Goal: Information Seeking & Learning: Learn about a topic

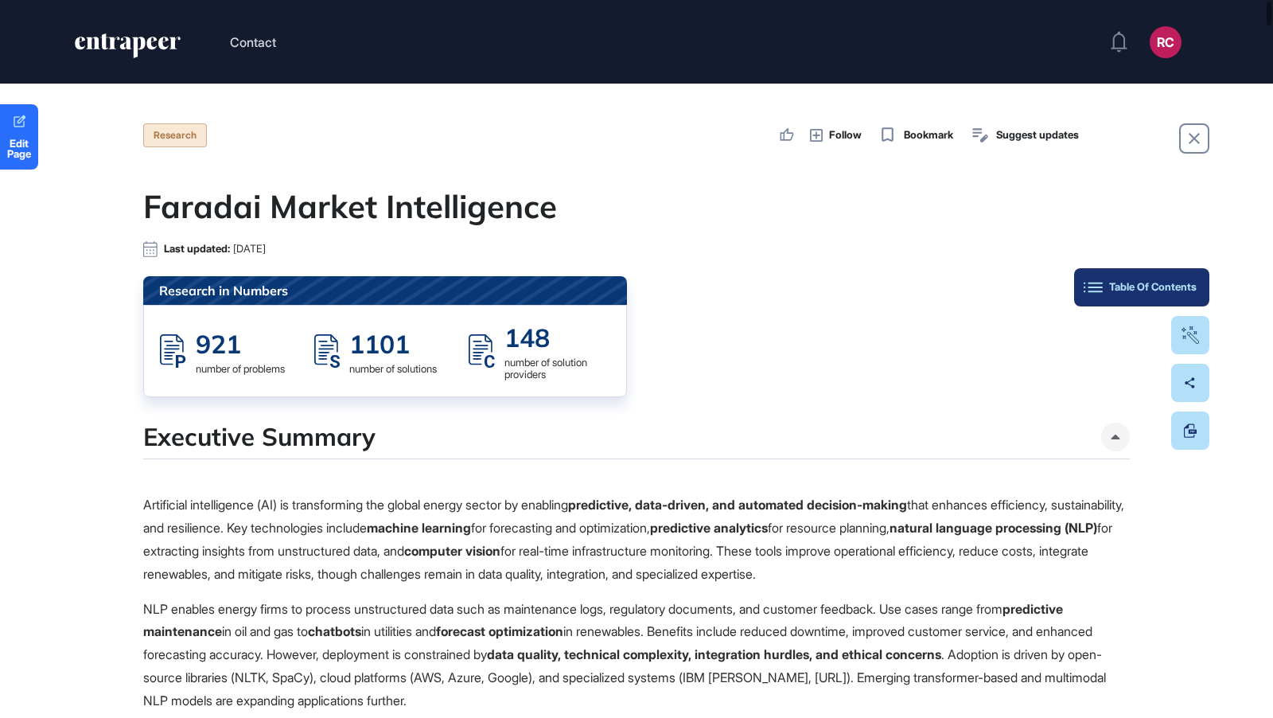
click at [1180, 295] on button "Table Of Contents" at bounding box center [1141, 287] width 135 height 38
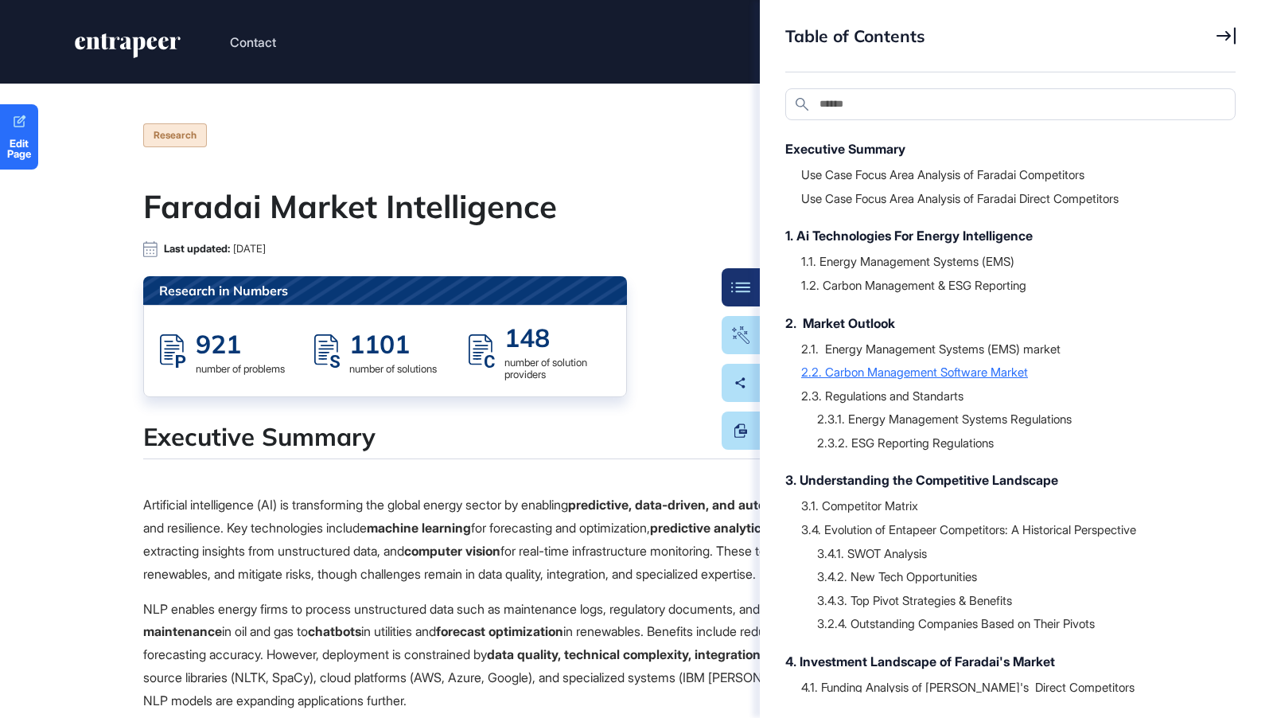
click at [983, 368] on div "2.2. Carbon Management Software Market" at bounding box center [1010, 372] width 419 height 16
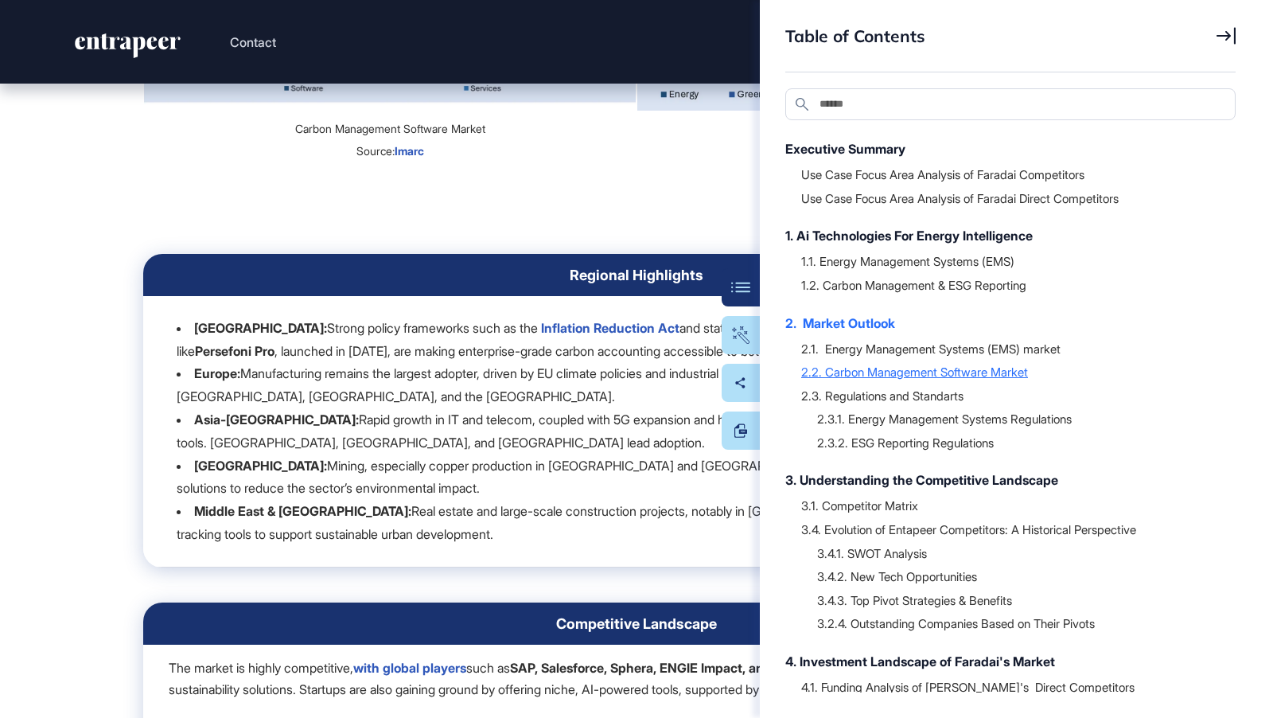
scroll to position [18909, 0]
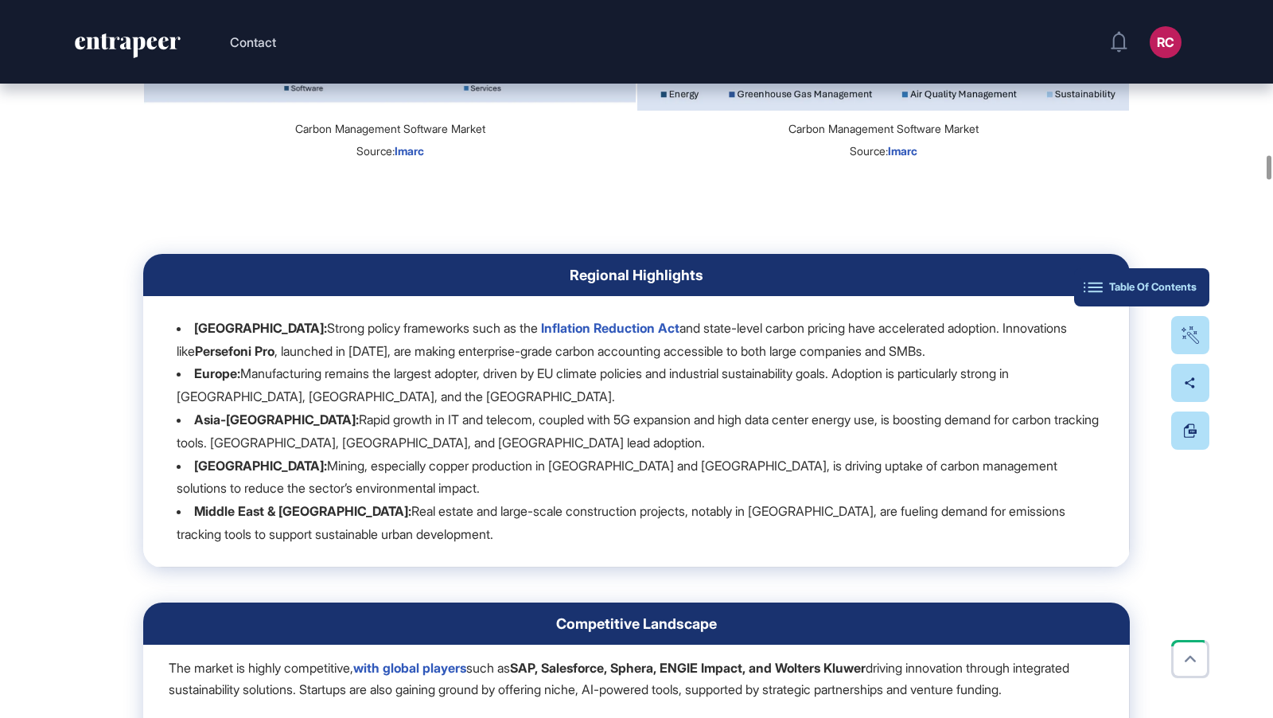
click at [1190, 284] on div "Table Of Contents" at bounding box center [1142, 287] width 110 height 13
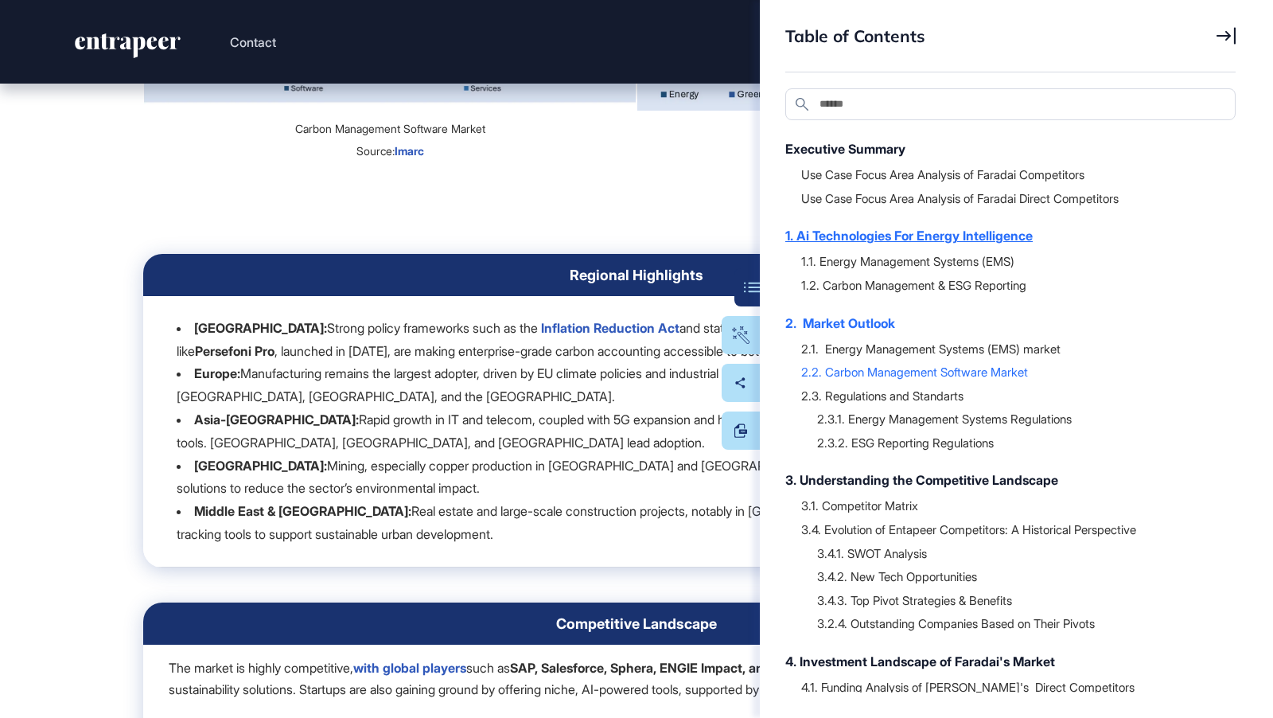
click at [976, 236] on div "1. Ai Technologies For Energy Intelligence" at bounding box center [1002, 235] width 434 height 19
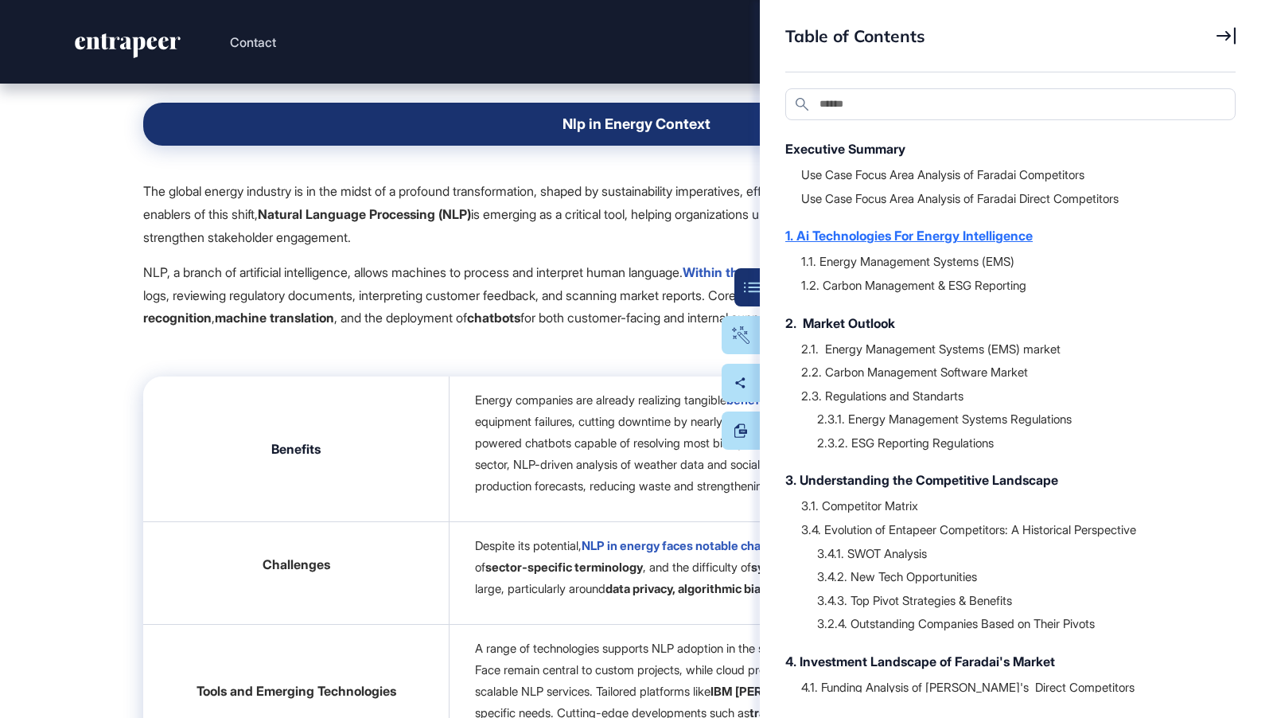
scroll to position [4321, 0]
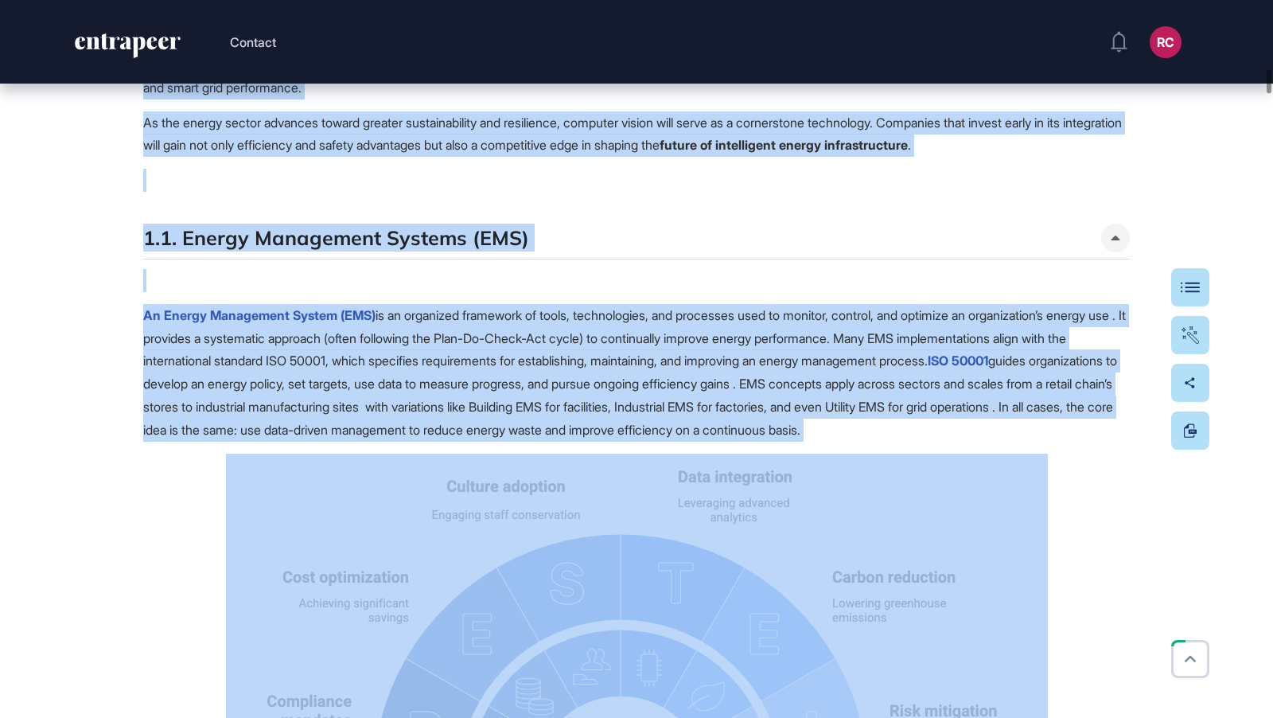
scroll to position [8388, 0]
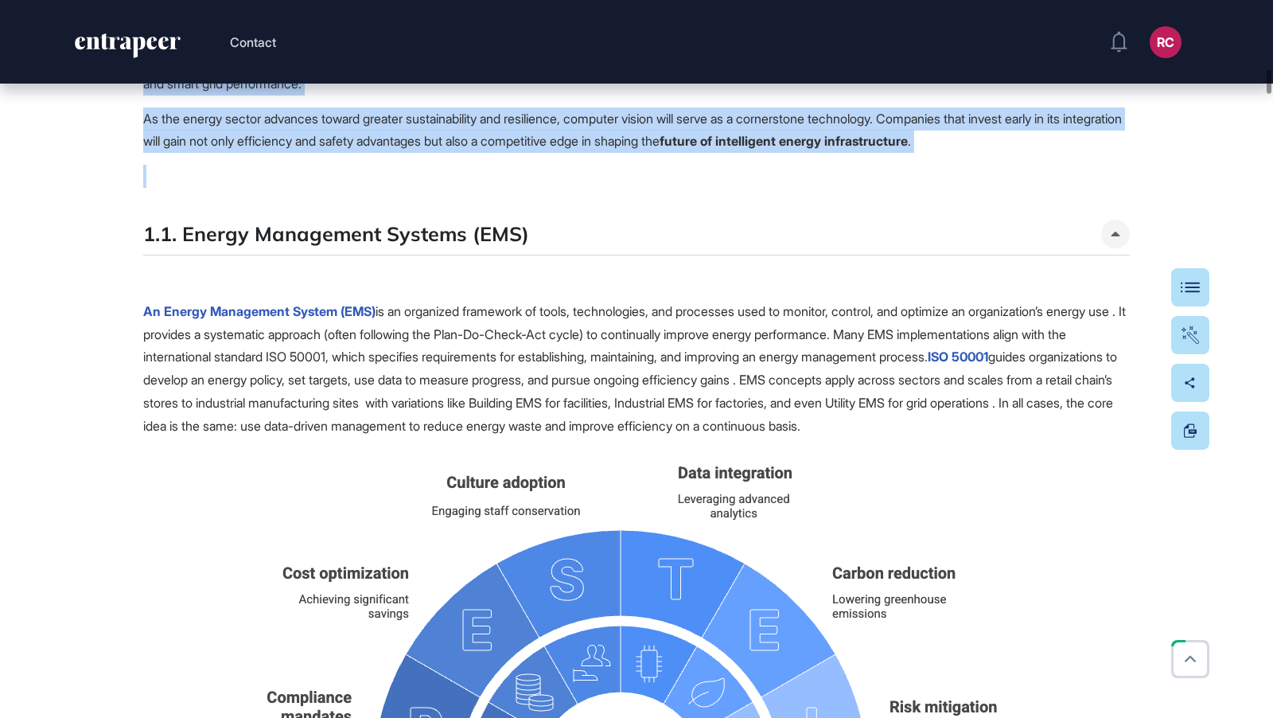
drag, startPoint x: 142, startPoint y: 232, endPoint x: 782, endPoint y: 291, distance: 643.2
copy div "Lor ipsumdolors am consectetu adipiscingel seddoeiusmod te incidi utlaboree dol…"
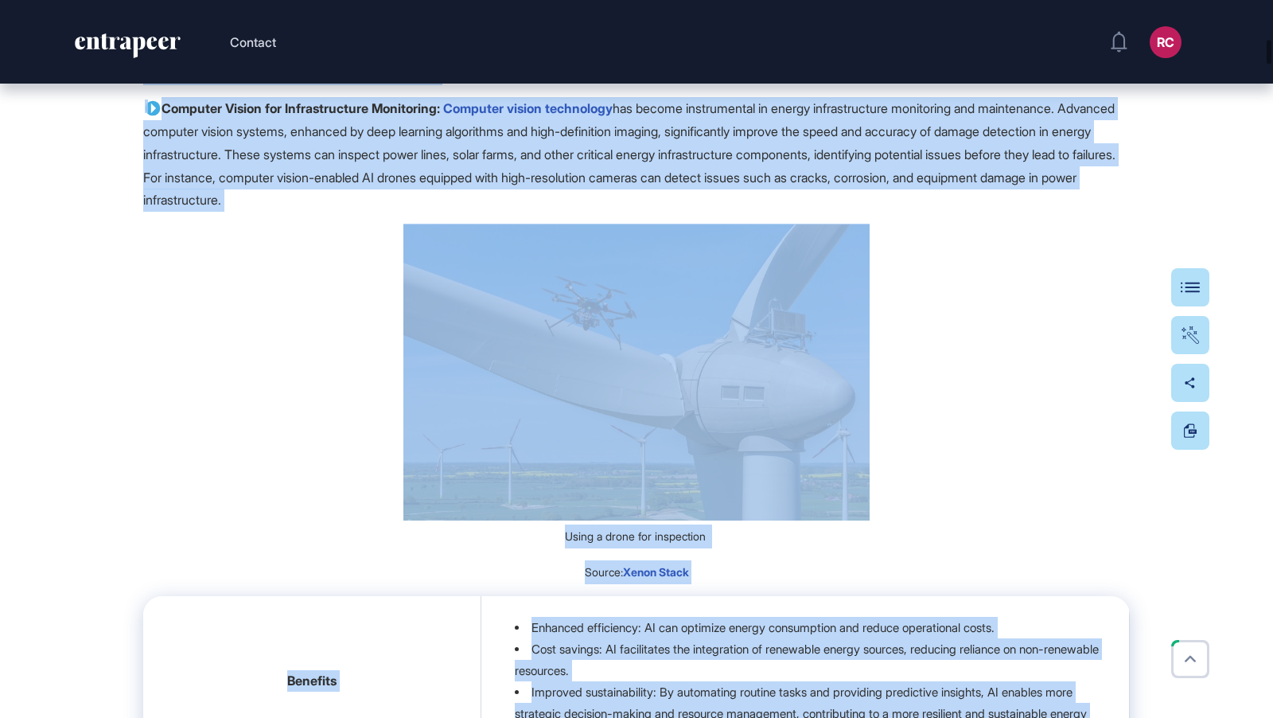
scroll to position [4759, 0]
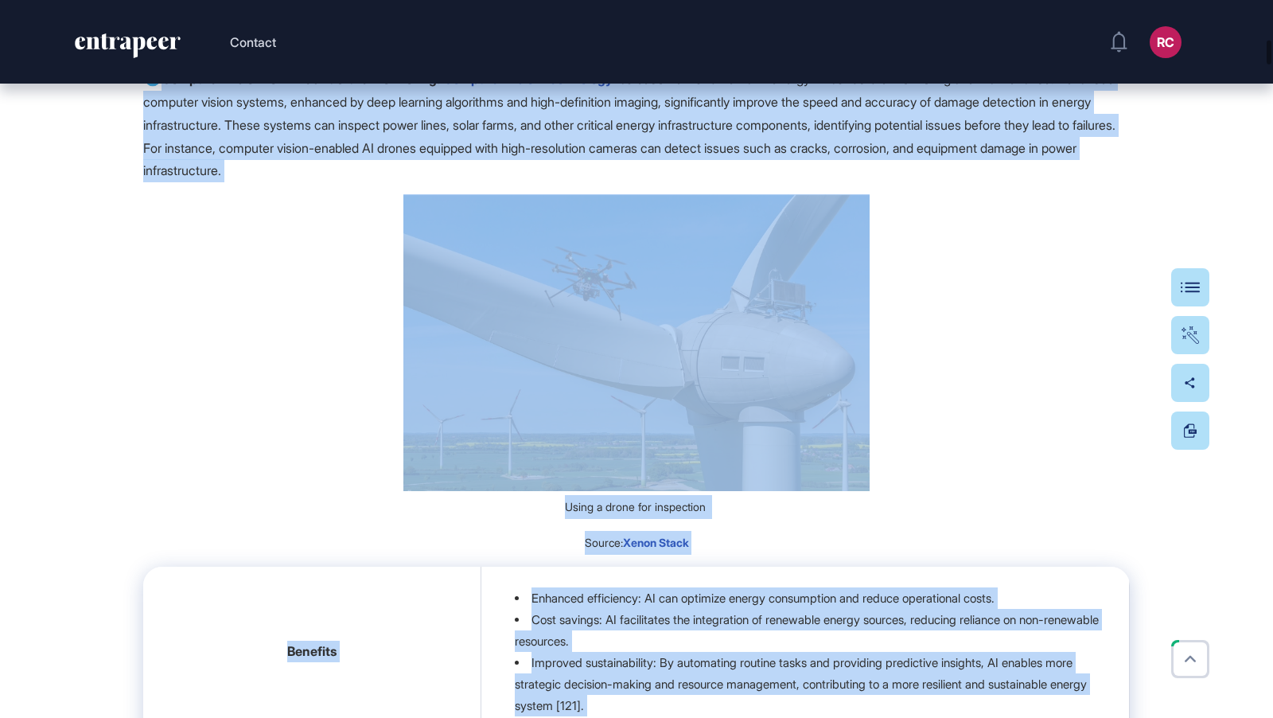
click at [1053, 485] on p "Using a drone for inspection" at bounding box center [636, 356] width 987 height 325
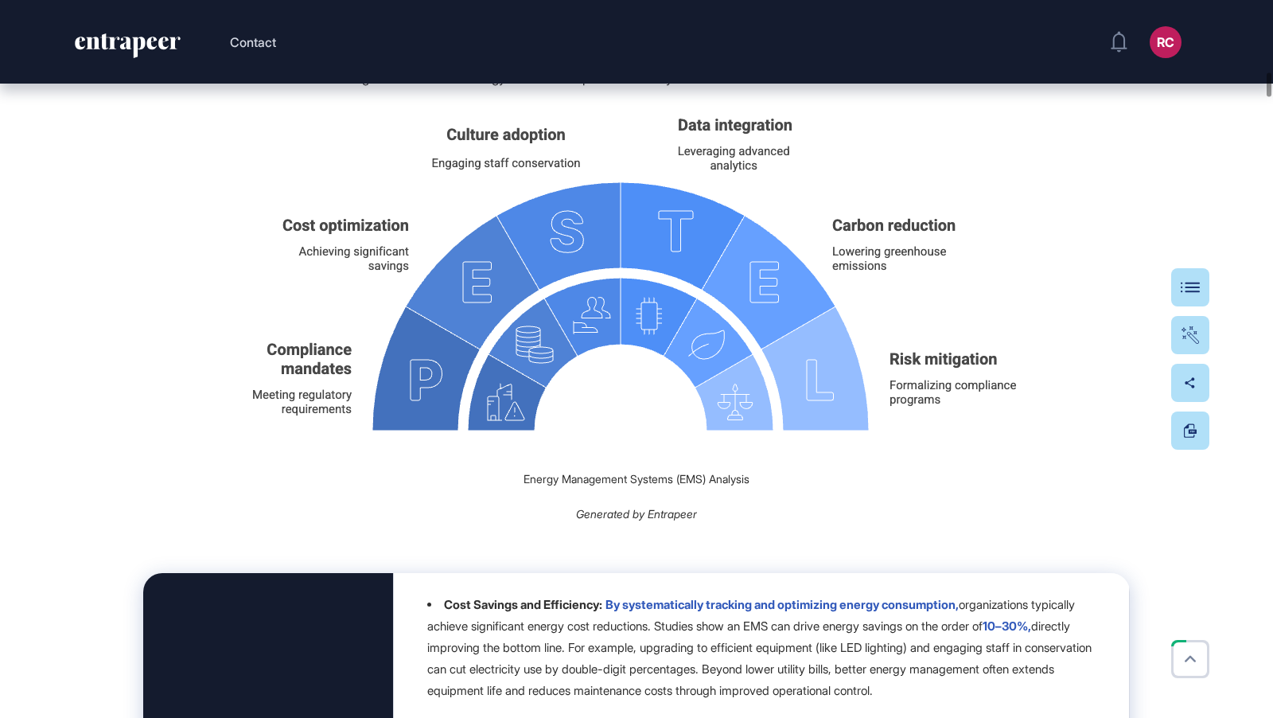
scroll to position [8734, 0]
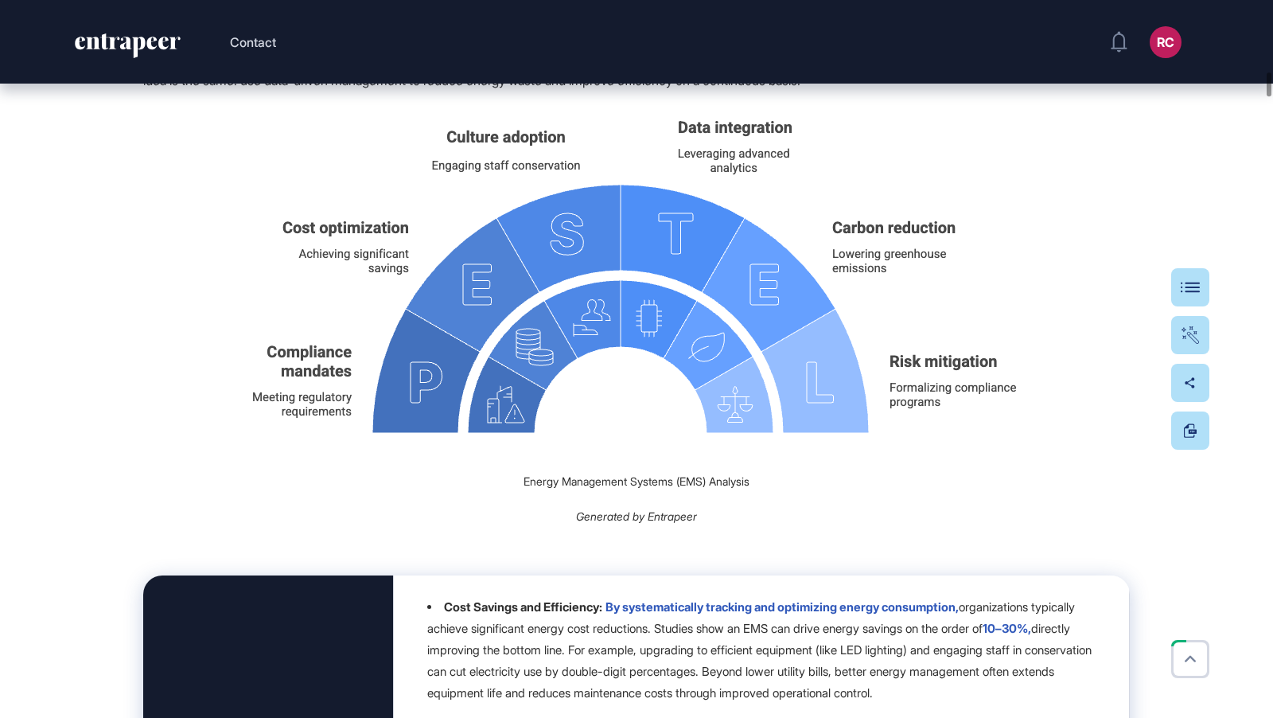
drag, startPoint x: 687, startPoint y: 461, endPoint x: 744, endPoint y: 1, distance: 464.1
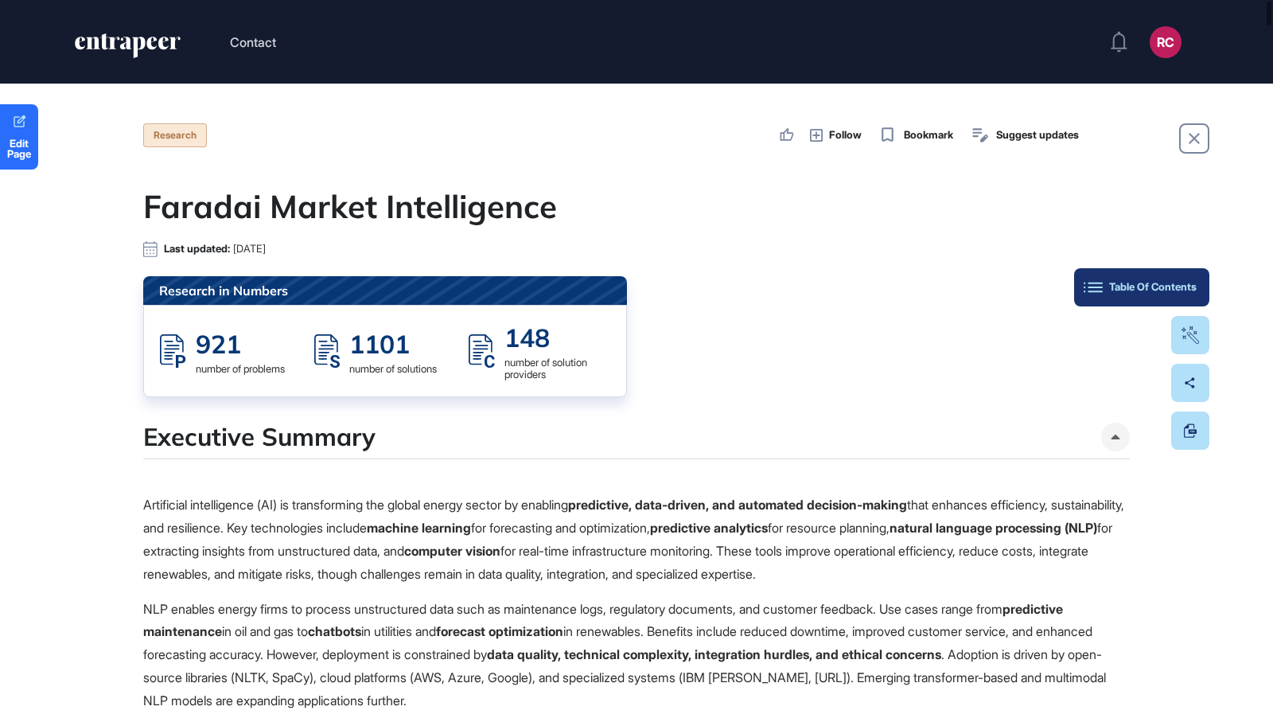
click at [1201, 291] on button "Table Of Contents" at bounding box center [1141, 287] width 135 height 38
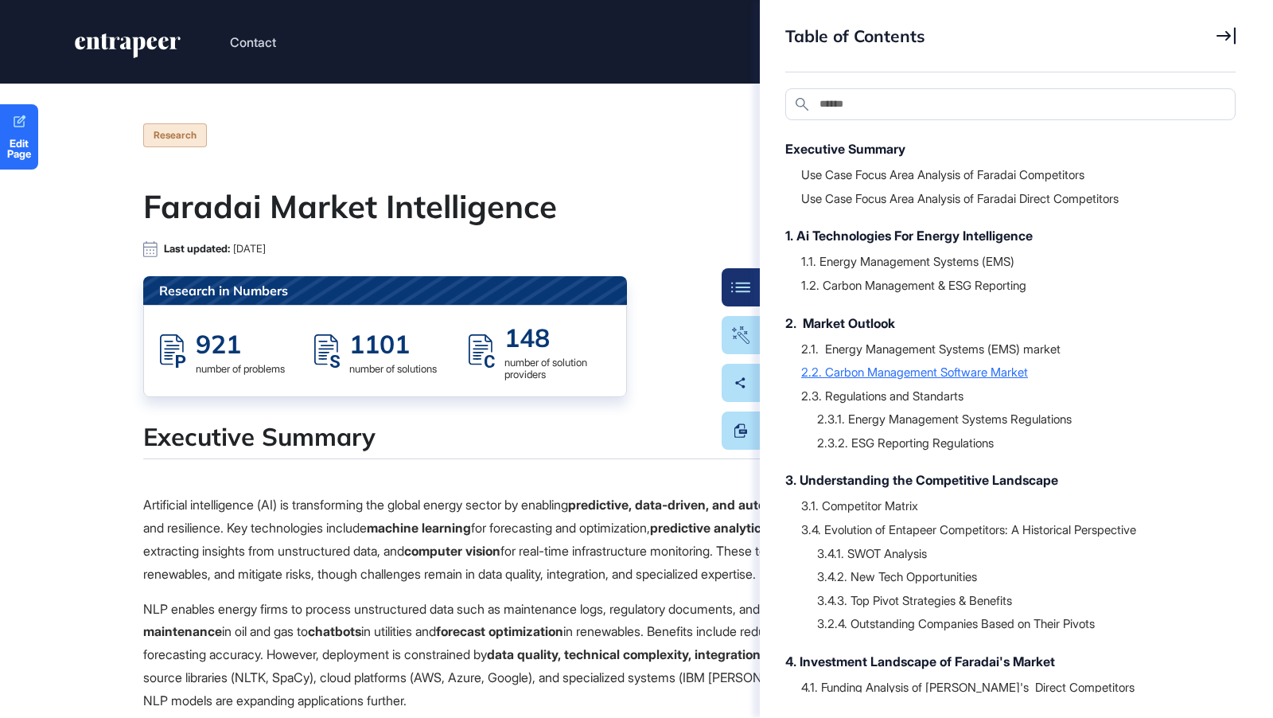
click at [1005, 377] on div "2.2. Carbon Management Software Market" at bounding box center [1010, 372] width 419 height 16
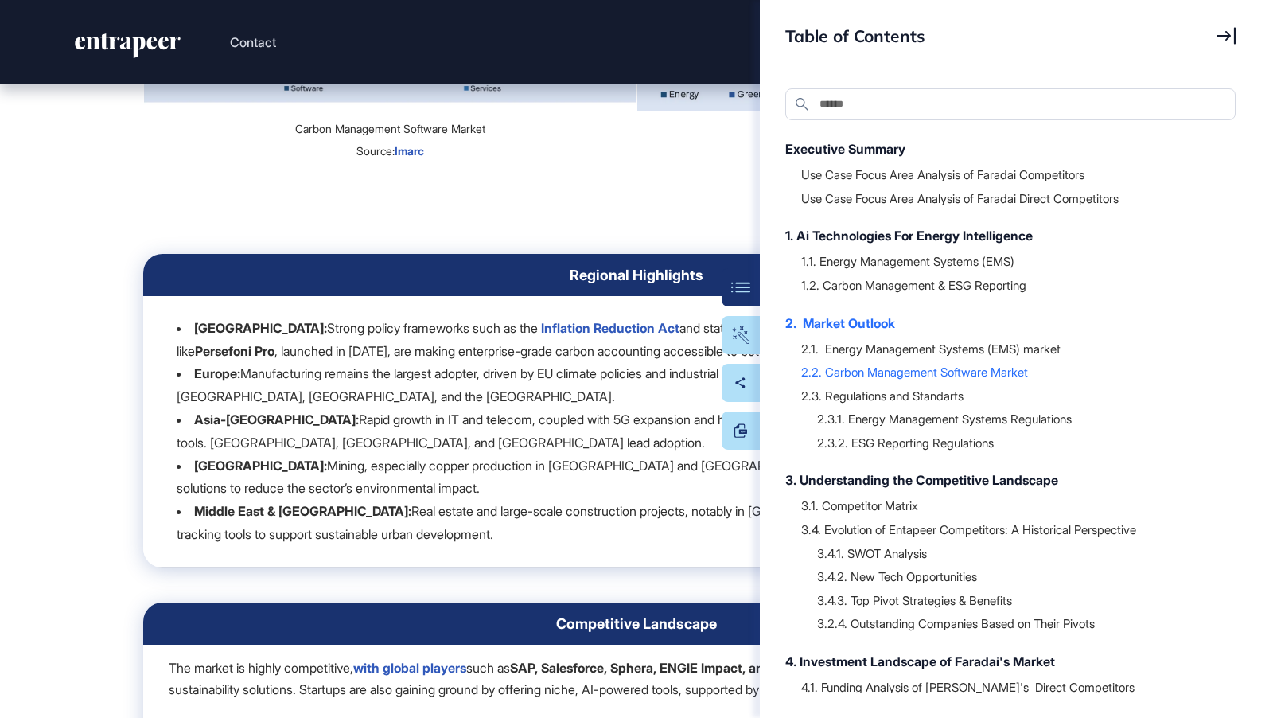
scroll to position [18909, 0]
click at [152, 163] on div "Source: Imarc" at bounding box center [390, 151] width 492 height 24
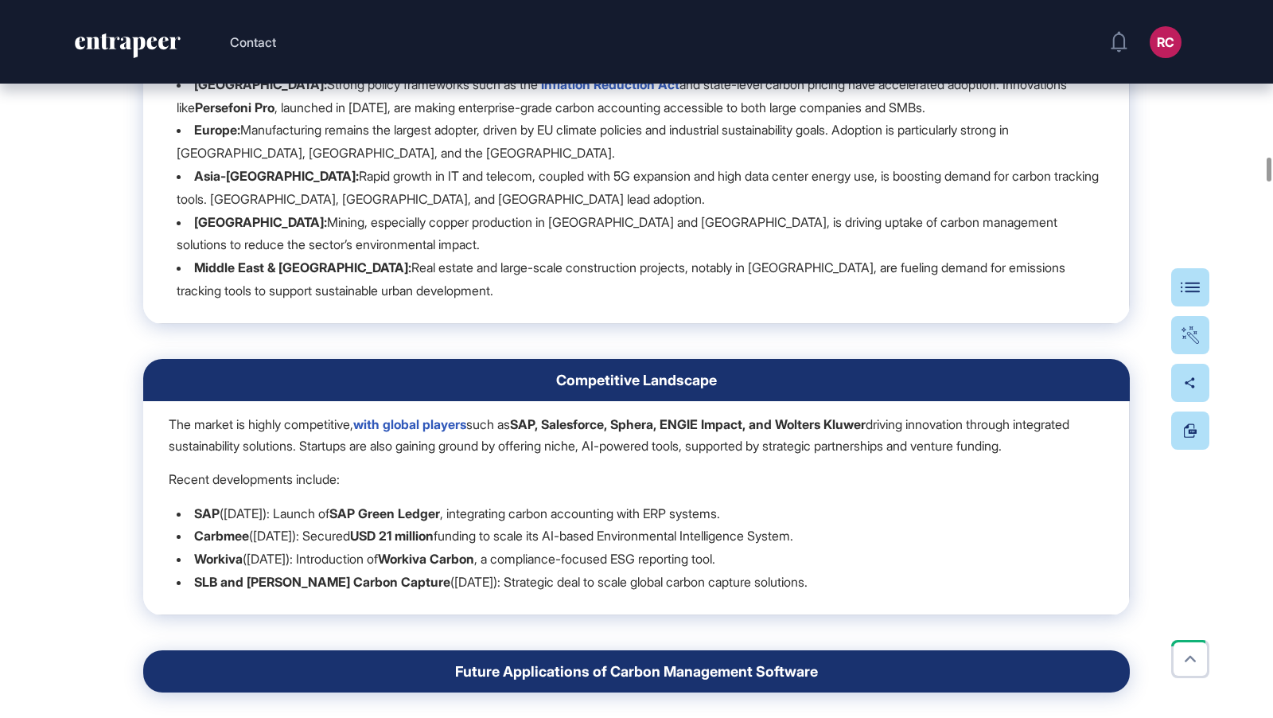
scroll to position [18962, 0]
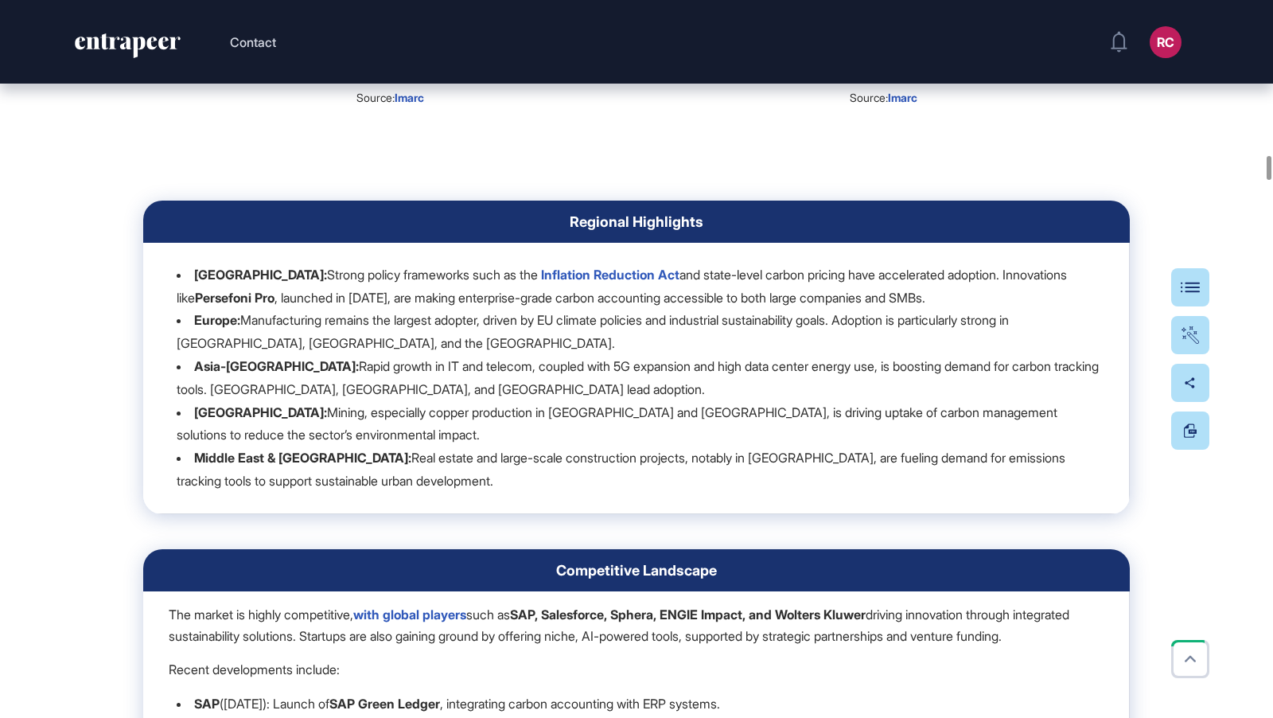
drag, startPoint x: 452, startPoint y: 340, endPoint x: 834, endPoint y: 1, distance: 510.6
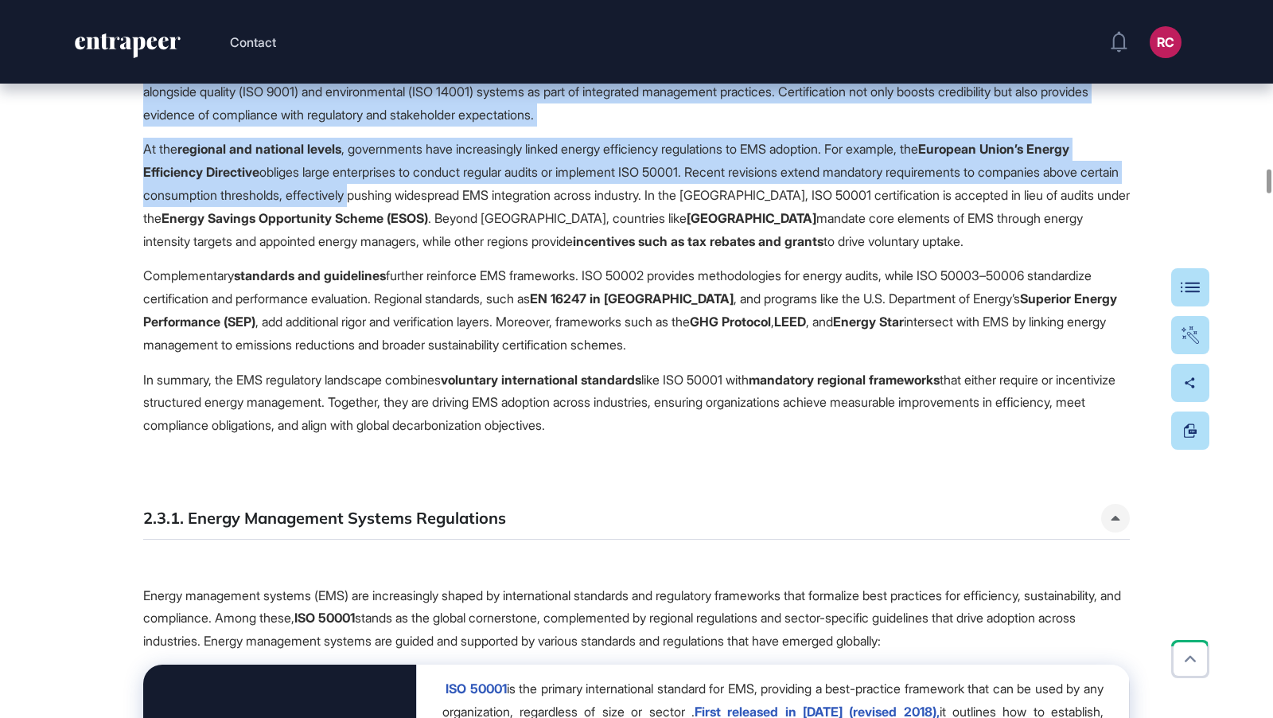
scroll to position [20659, 0]
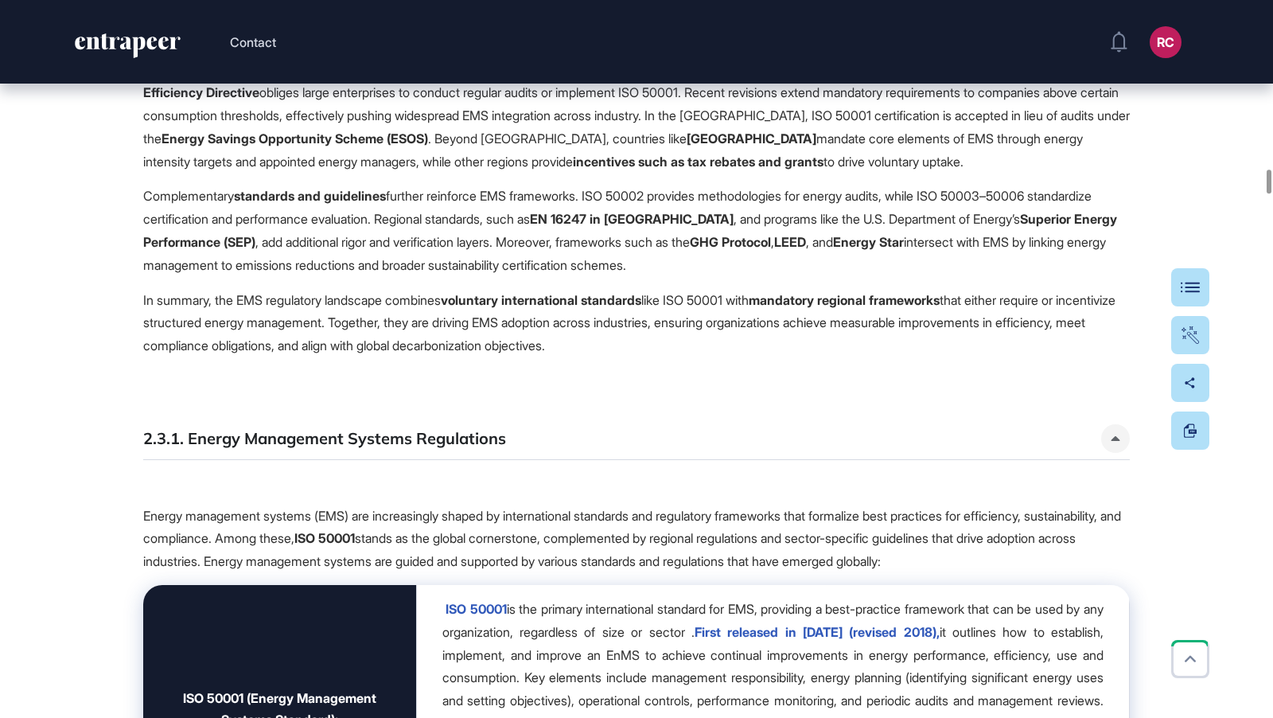
drag, startPoint x: 138, startPoint y: 332, endPoint x: 845, endPoint y: 340, distance: 707.4
copy div "The global carbon management software market was valued at USD 16.6 billion in …"
click at [1182, 295] on button "Table Of Contents" at bounding box center [1141, 287] width 135 height 38
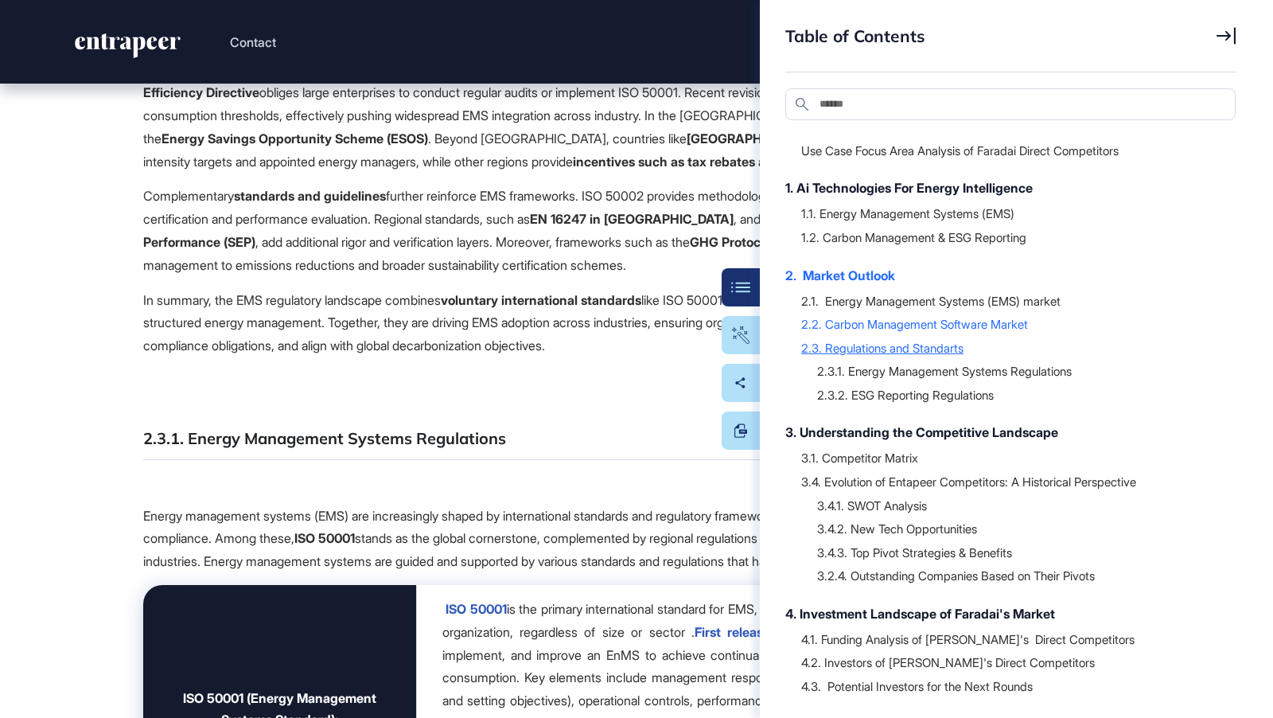
scroll to position [154, 0]
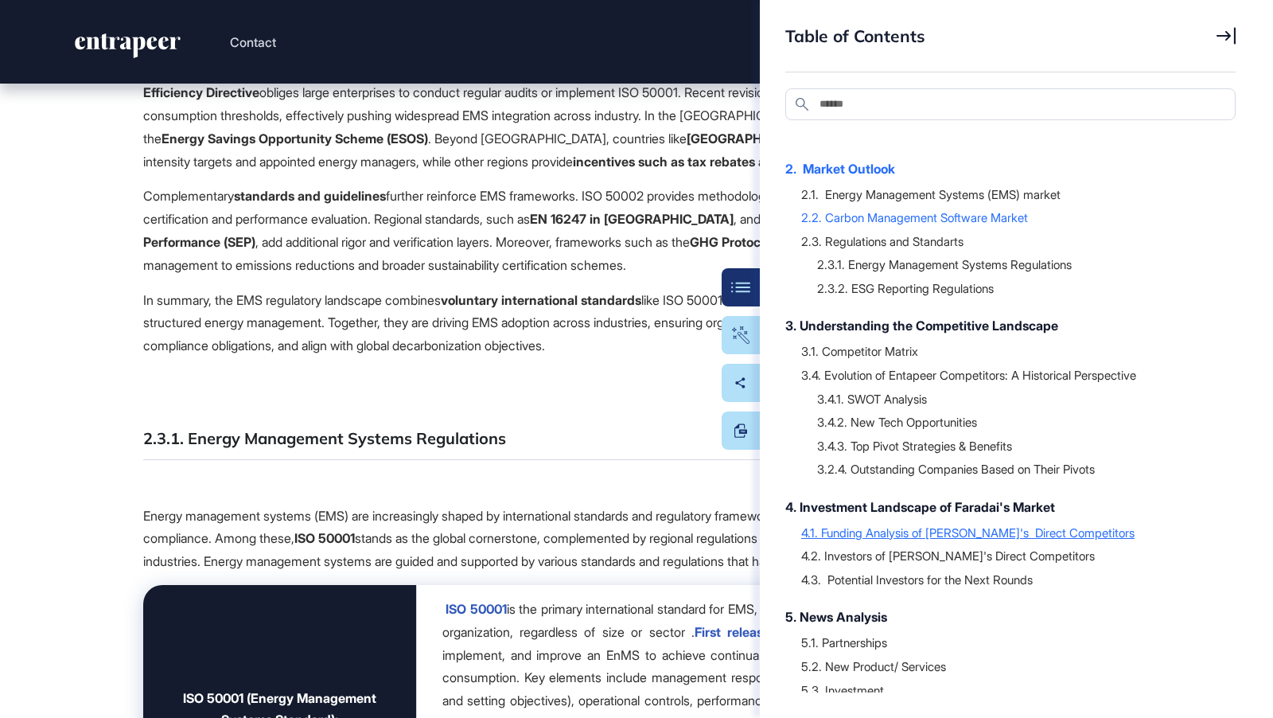
click at [1036, 536] on div "4.1. Funding Analysis of [PERSON_NAME]'s Direct Competitors" at bounding box center [1010, 532] width 419 height 16
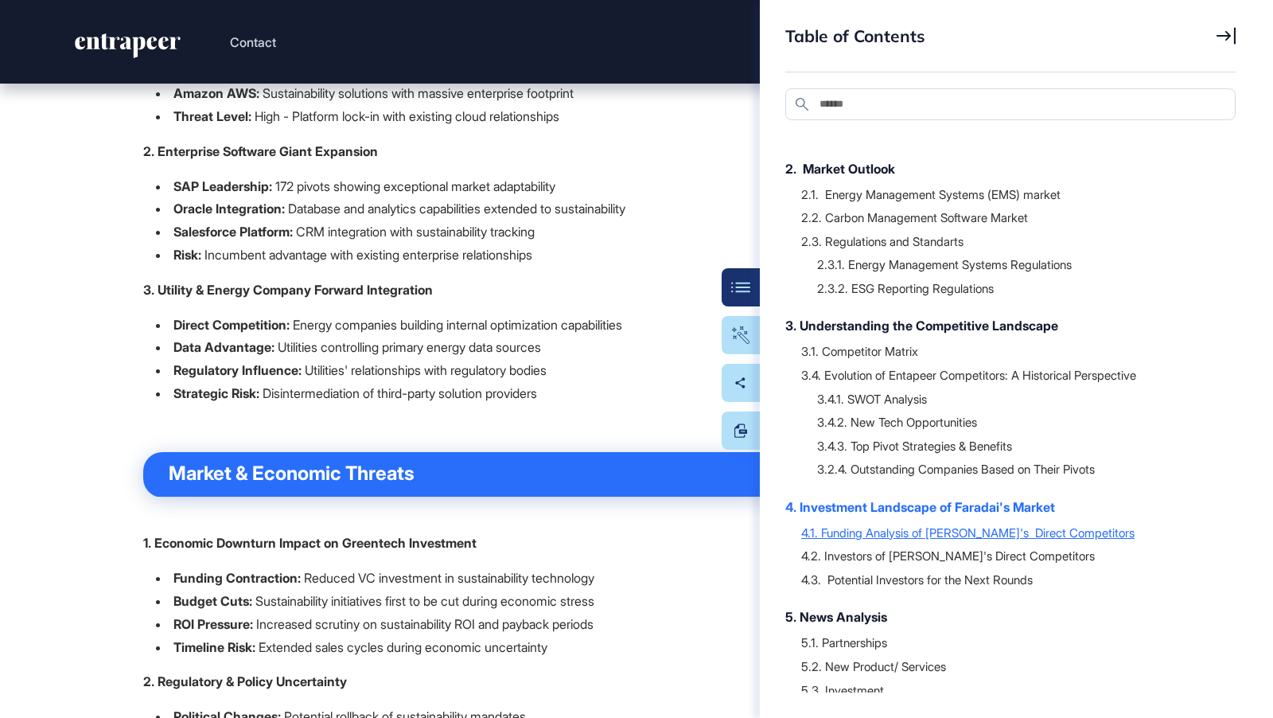
scroll to position [47399, 0]
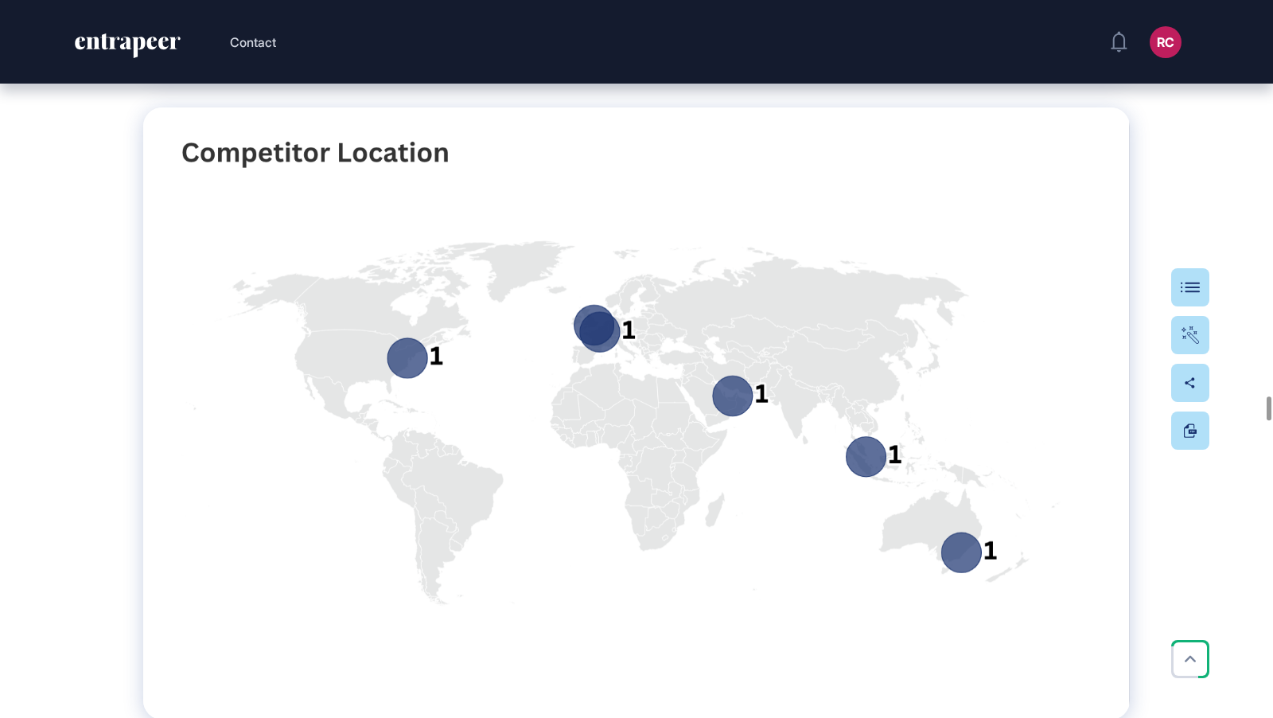
scroll to position [48512, 0]
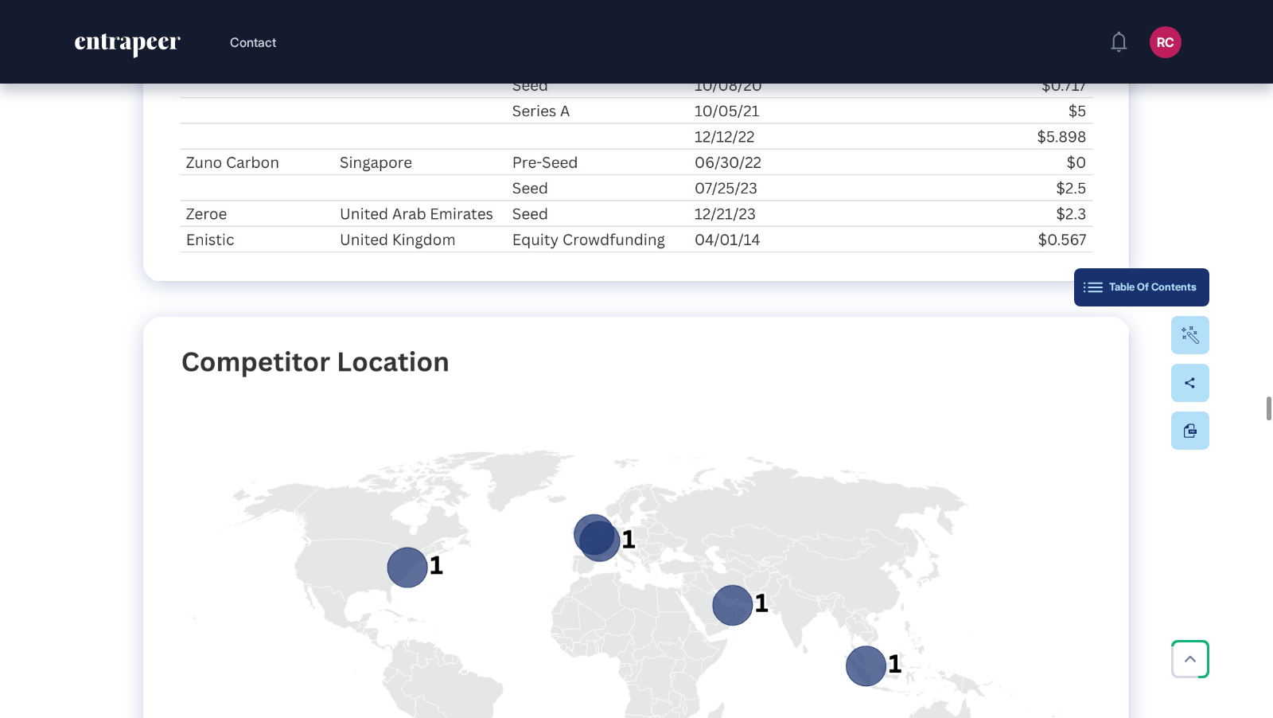
click at [1182, 286] on div "Table Of Contents" at bounding box center [1142, 287] width 110 height 13
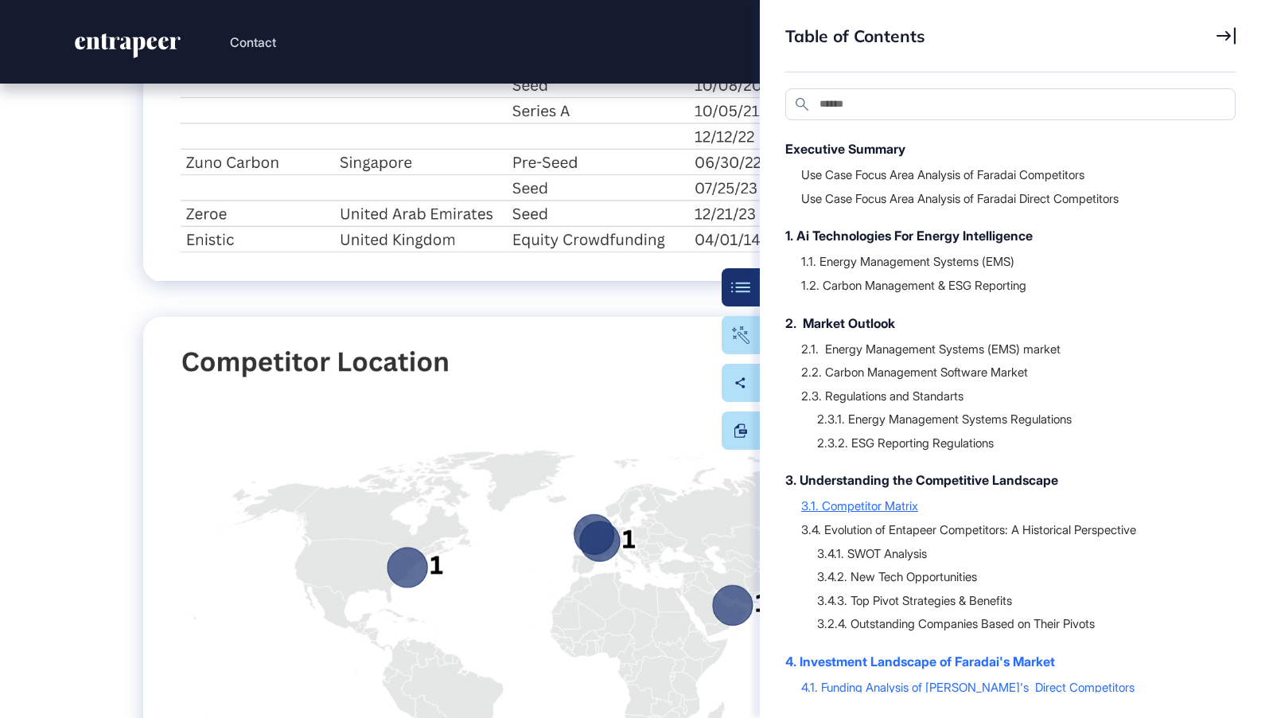
click at [967, 505] on div "3.1. Competitor Matrix" at bounding box center [1010, 505] width 419 height 16
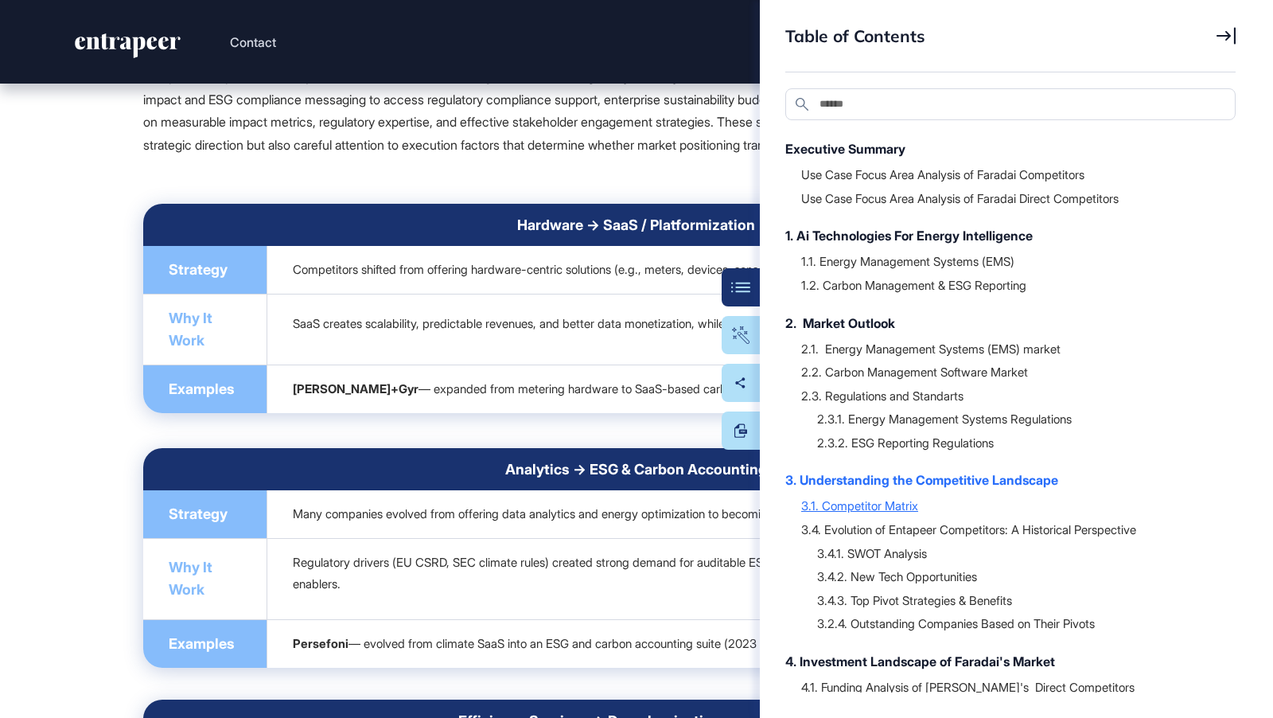
scroll to position [25688, 0]
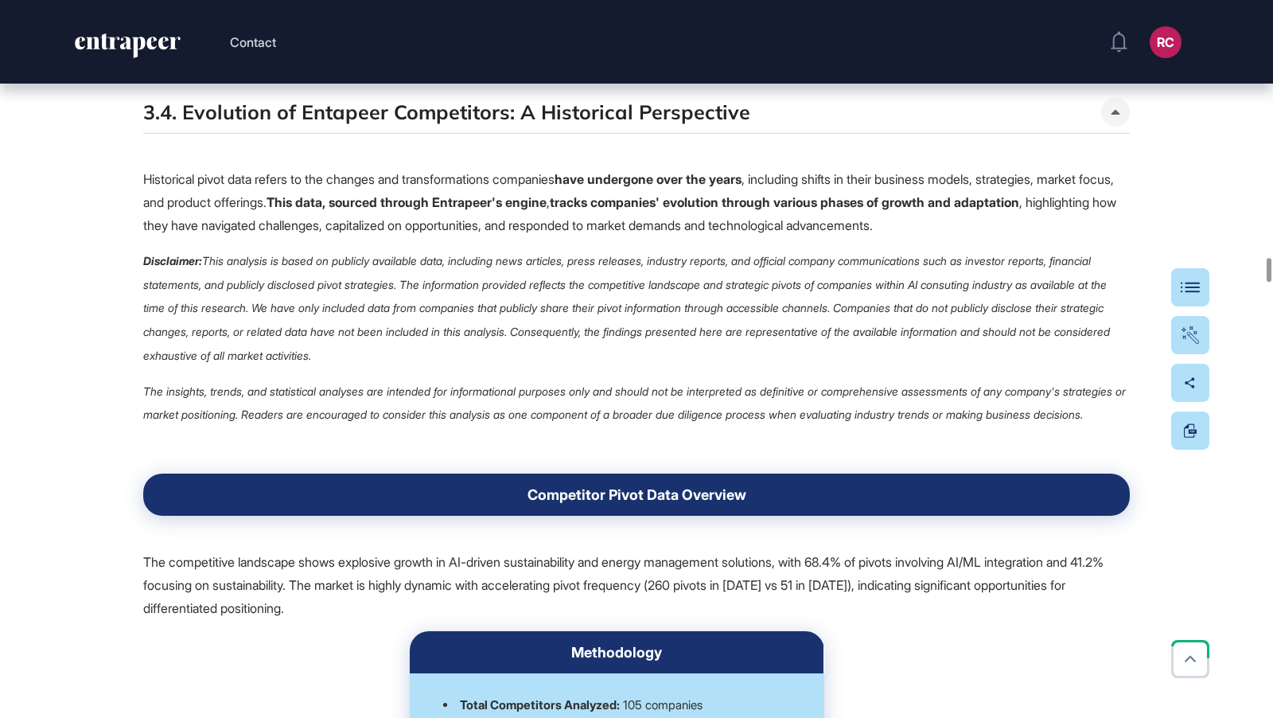
scroll to position [31317, 0]
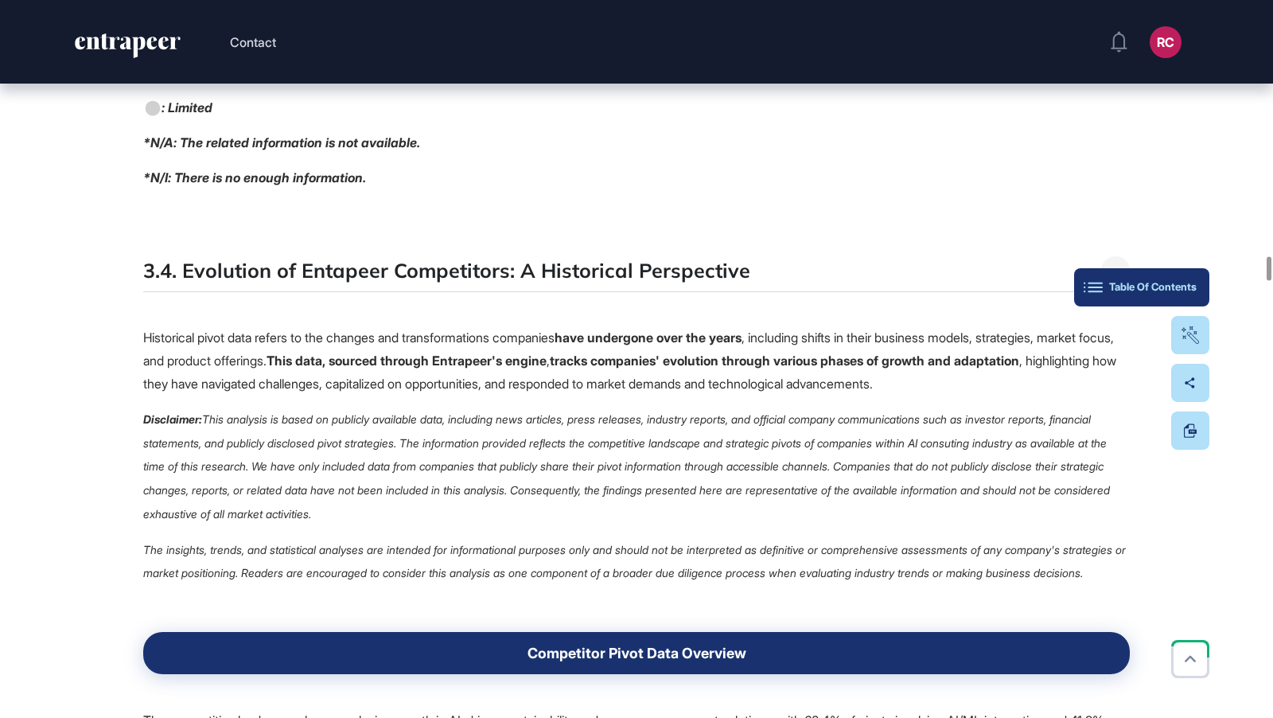
click at [1205, 281] on button "Table Of Contents" at bounding box center [1141, 287] width 135 height 38
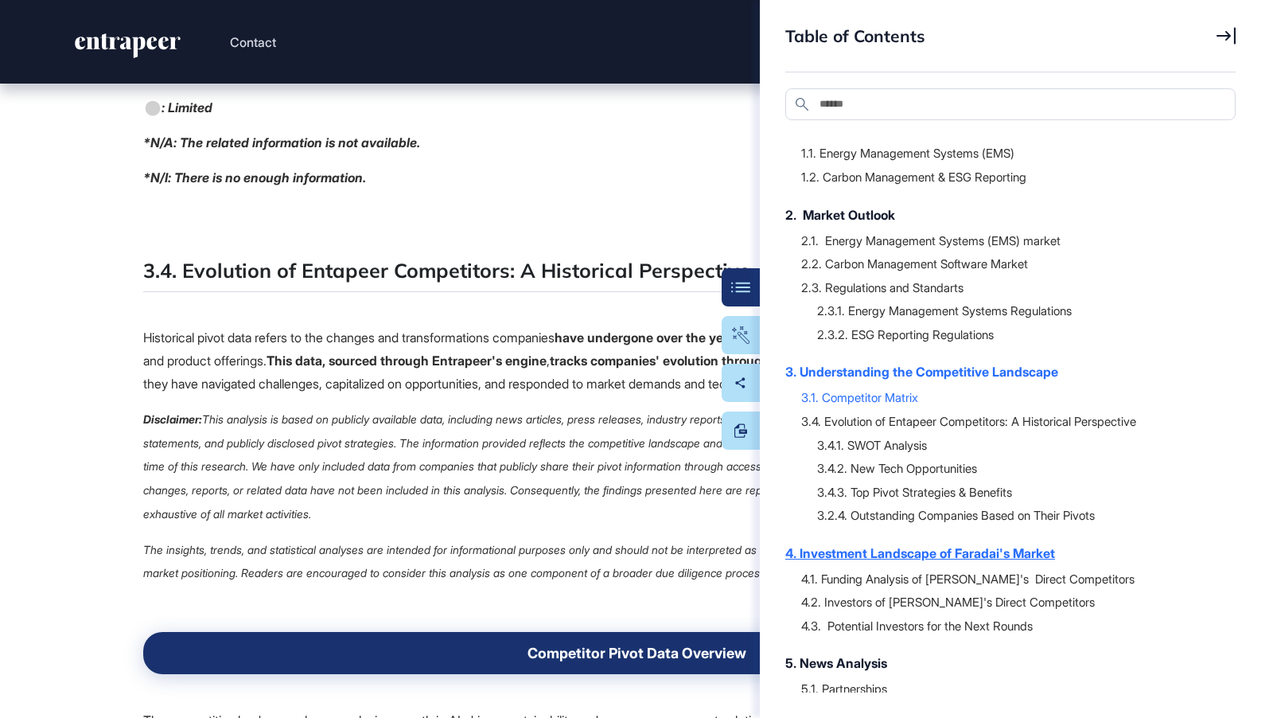
scroll to position [110, 0]
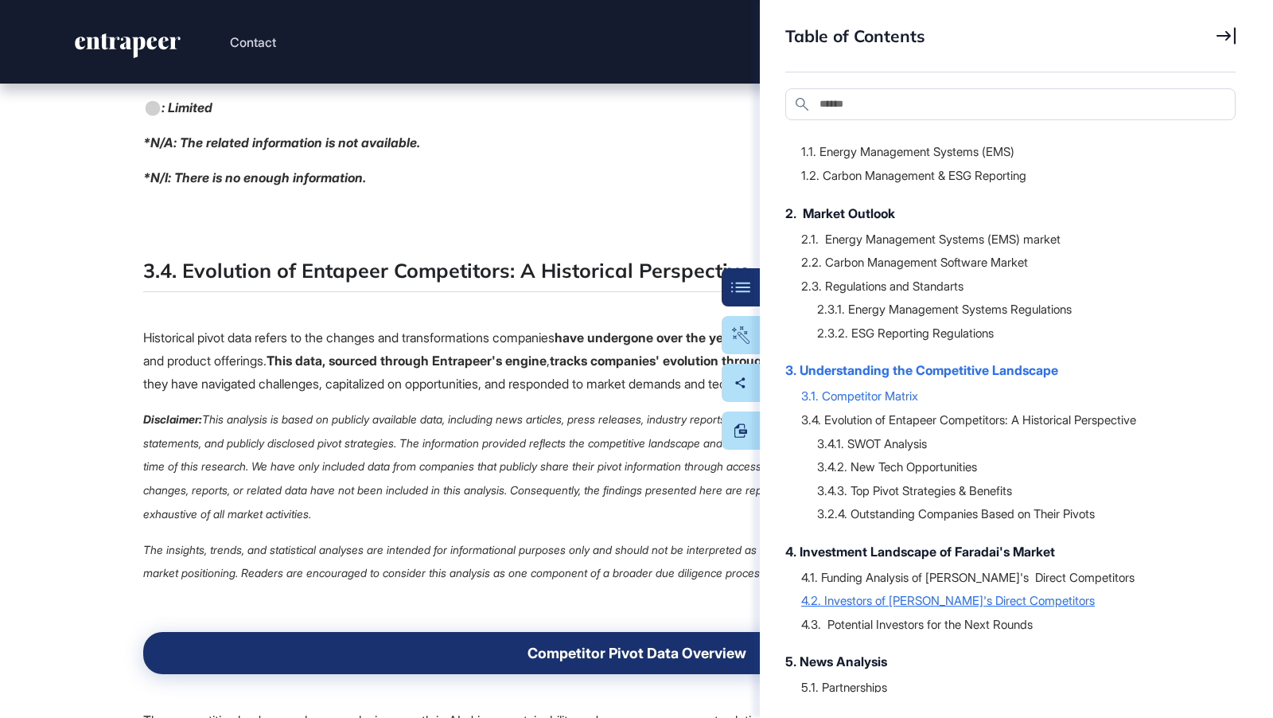
click at [1010, 599] on div "4.2. Investors of [PERSON_NAME]'s Direct Competitors" at bounding box center [1010, 600] width 419 height 16
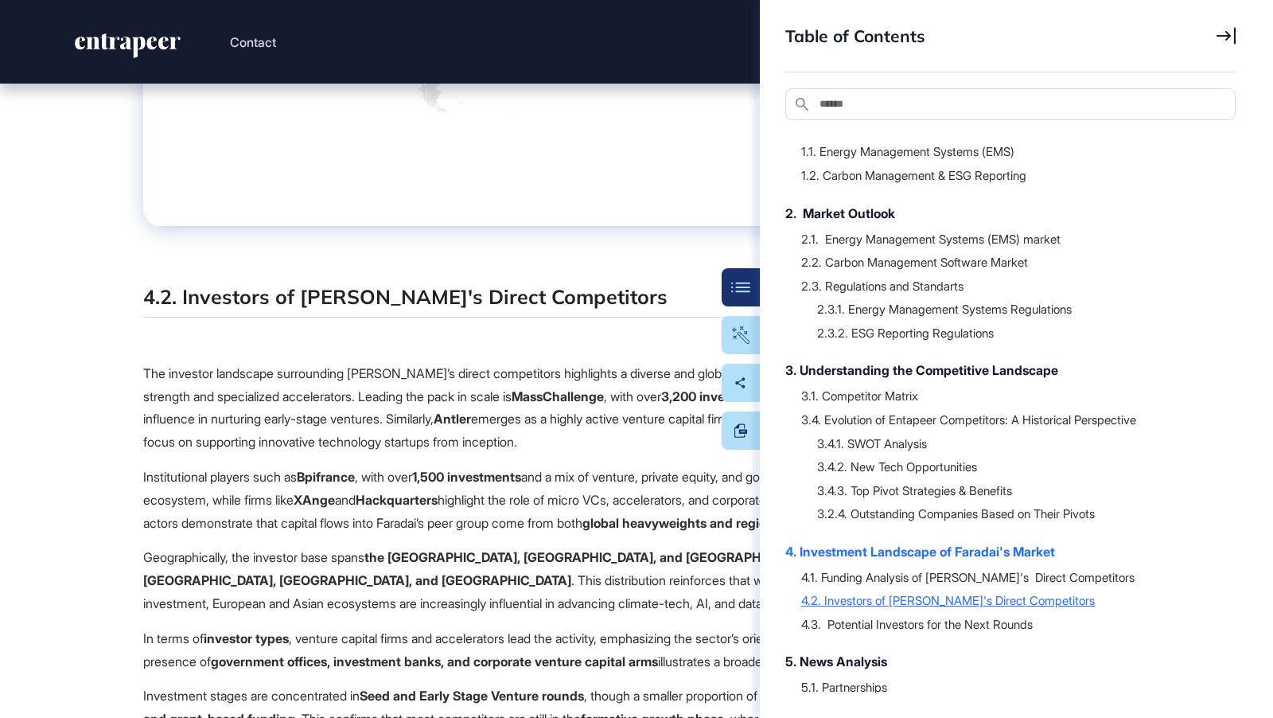
scroll to position [50432, 0]
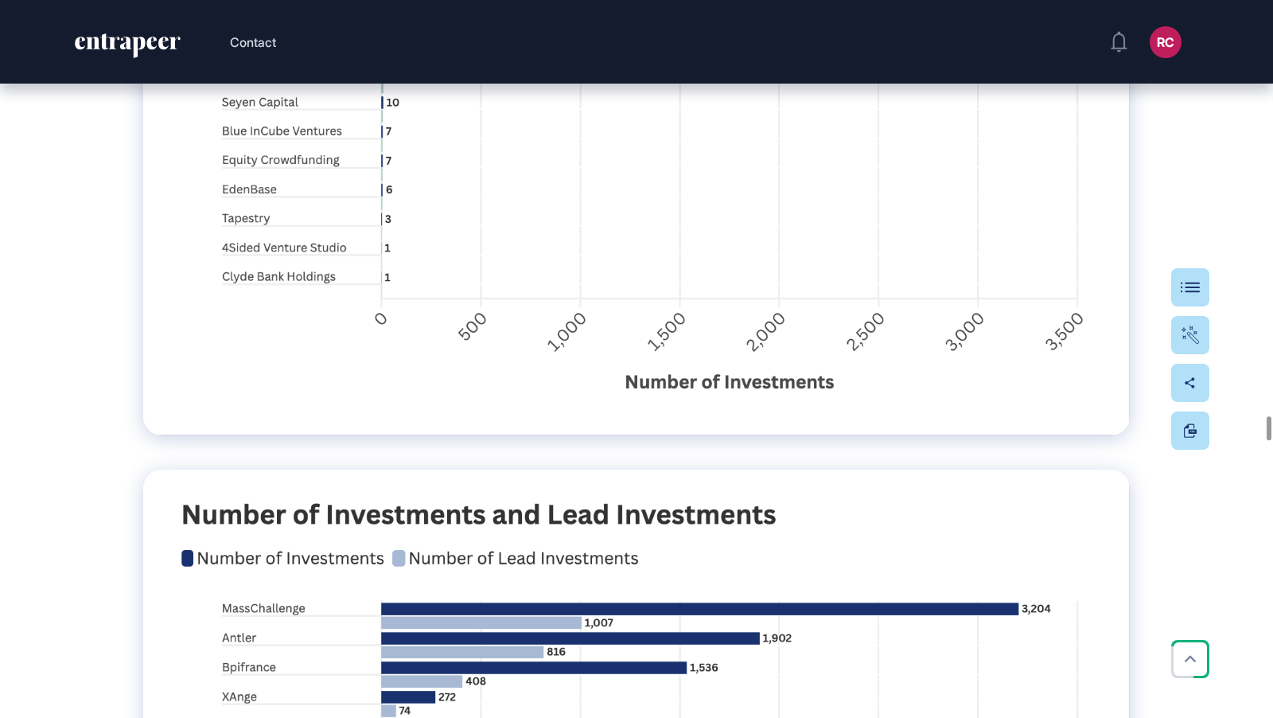
scroll to position [50956, 0]
